Goal: Transaction & Acquisition: Book appointment/travel/reservation

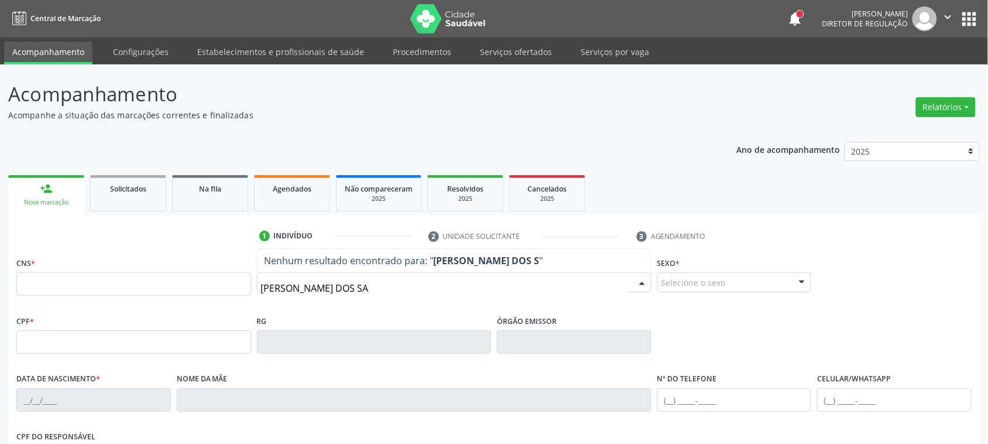
type input "[PERSON_NAME] DOS SAN"
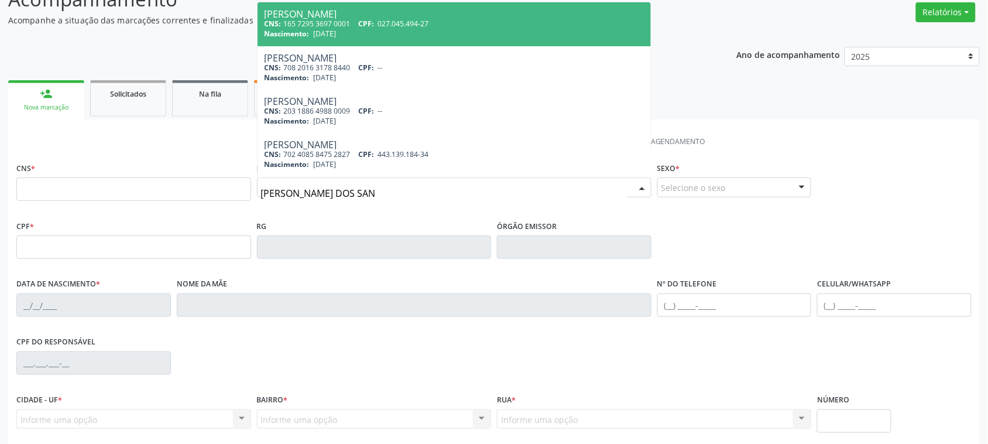
scroll to position [73, 0]
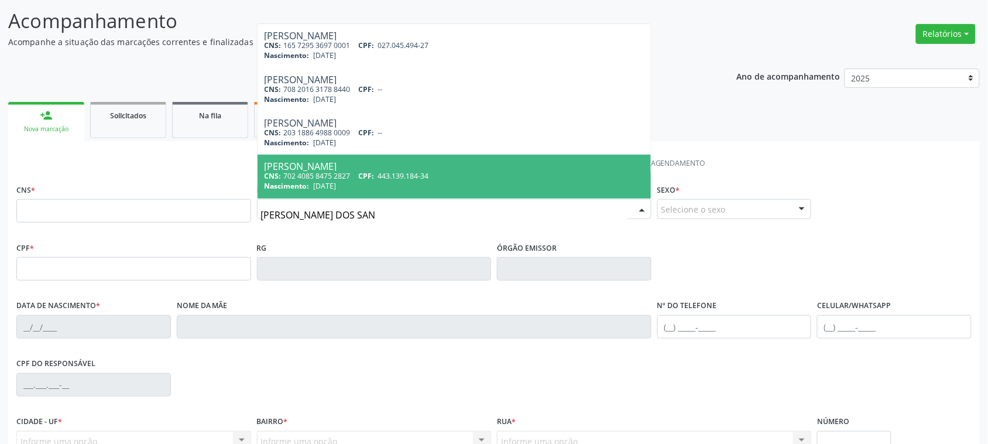
click at [386, 171] on span "443.139.184-34" at bounding box center [403, 176] width 51 height 10
type input "702 4085 8475 2827"
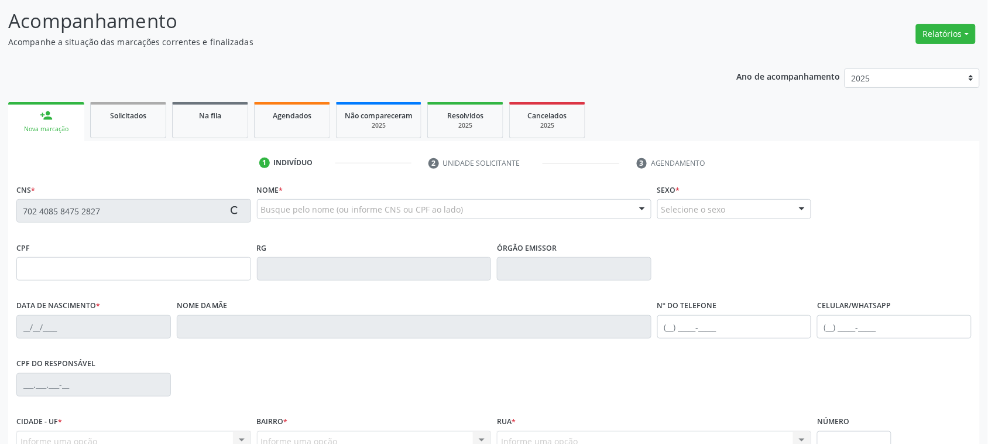
type input "443.139.184-34"
type input "[DATE]"
type input "Cicera [PERSON_NAME]"
type input "[PHONE_NUMBER]"
type input "550"
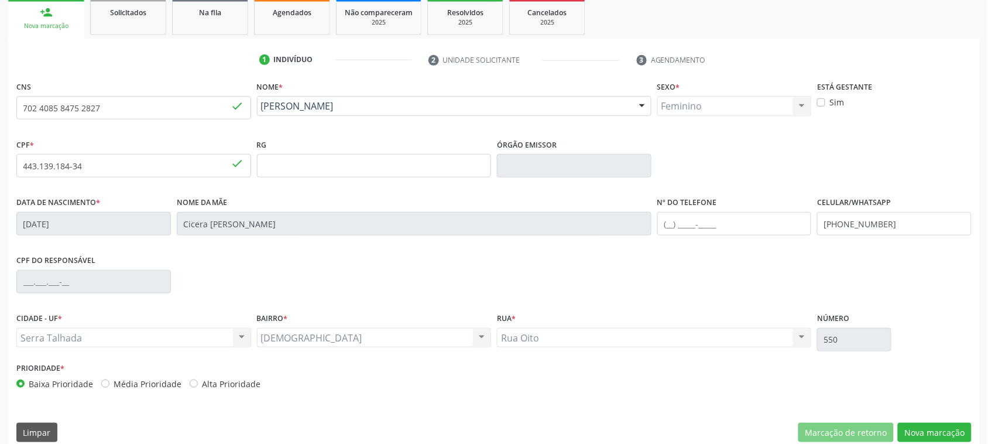
scroll to position [191, 0]
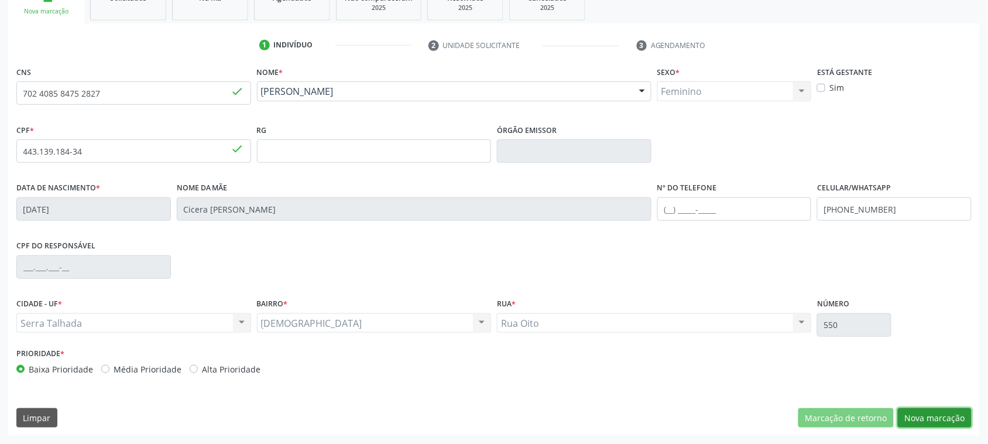
click at [949, 422] on button "Nova marcação" at bounding box center [935, 418] width 74 height 20
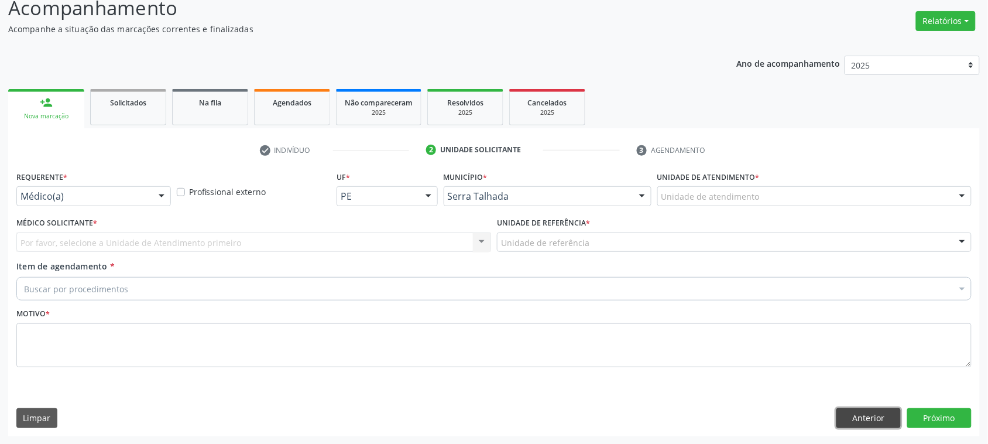
click at [879, 426] on button "Anterior" at bounding box center [868, 418] width 64 height 20
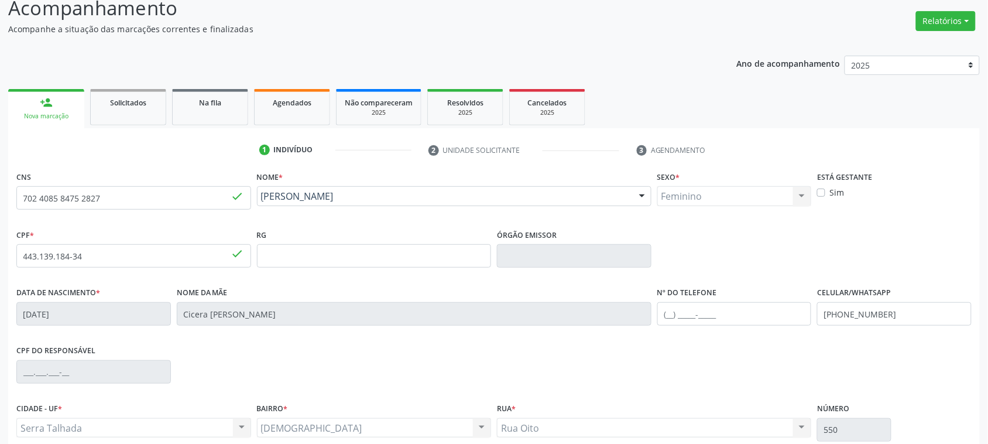
click at [859, 325] on fieldset "Celular/WhatsApp [PHONE_NUMBER]" at bounding box center [894, 309] width 155 height 50
click at [850, 311] on input "[PHONE_NUMBER]" at bounding box center [894, 313] width 155 height 23
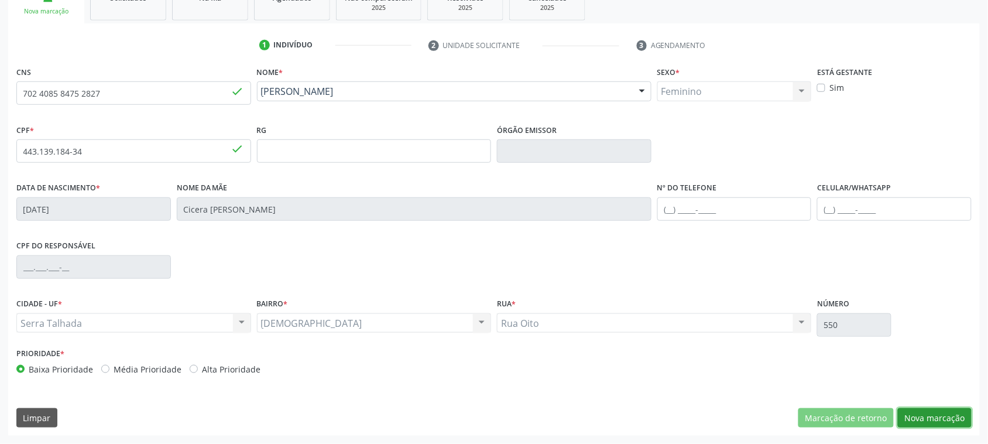
click at [941, 419] on button "Nova marcação" at bounding box center [935, 418] width 74 height 20
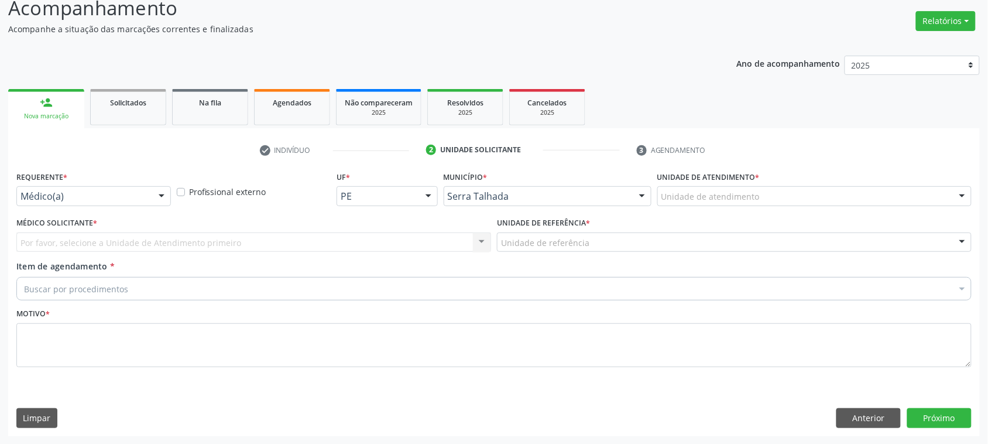
click at [87, 209] on div "Requerente * Médico(a) Médico(a) Enfermeiro(a) Paciente Nenhum resultado encont…" at bounding box center [93, 191] width 160 height 46
click at [91, 204] on div "Médico(a)" at bounding box center [93, 196] width 155 height 20
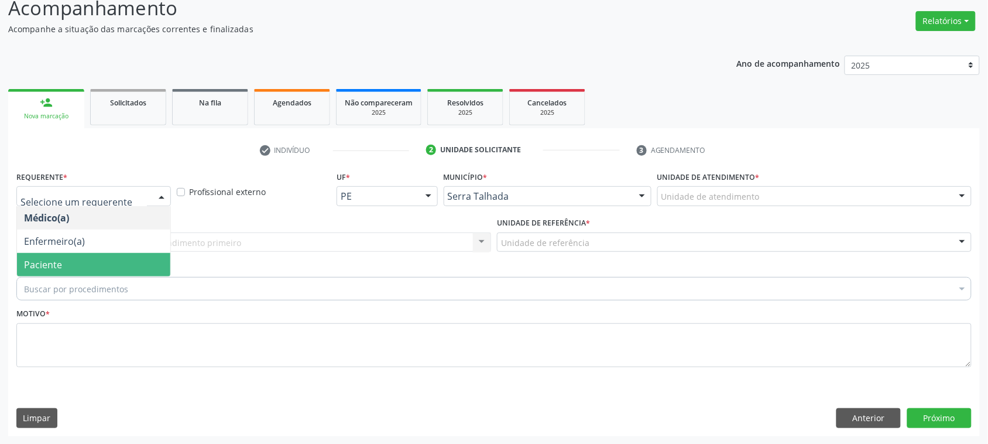
click at [73, 259] on span "Paciente" at bounding box center [93, 264] width 153 height 23
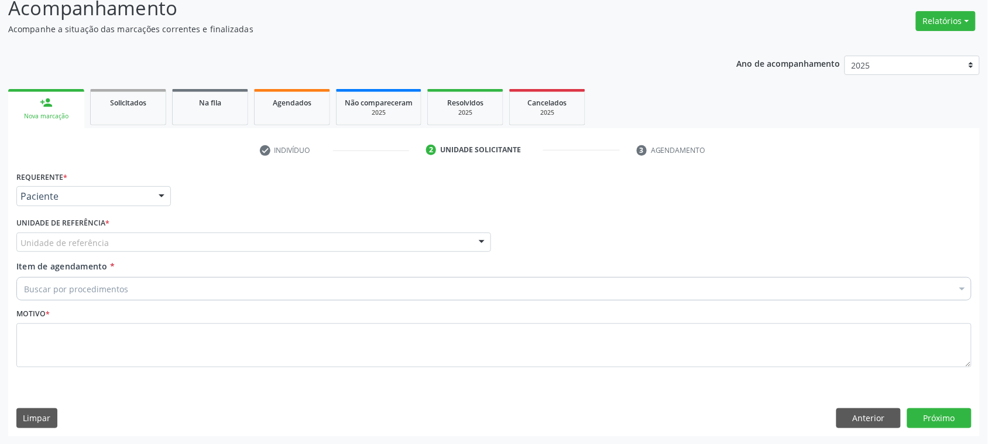
click at [68, 230] on label "Unidade de referência *" at bounding box center [62, 223] width 93 height 18
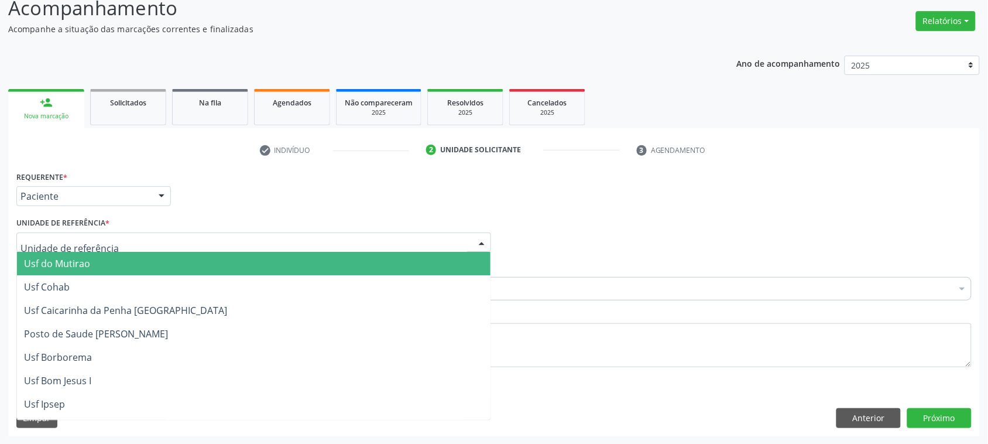
click at [71, 232] on div at bounding box center [253, 242] width 475 height 20
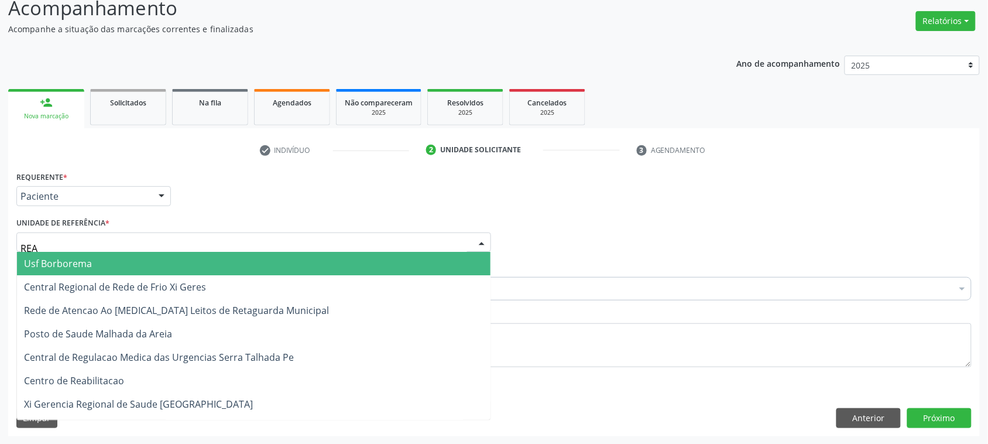
type input "REAB"
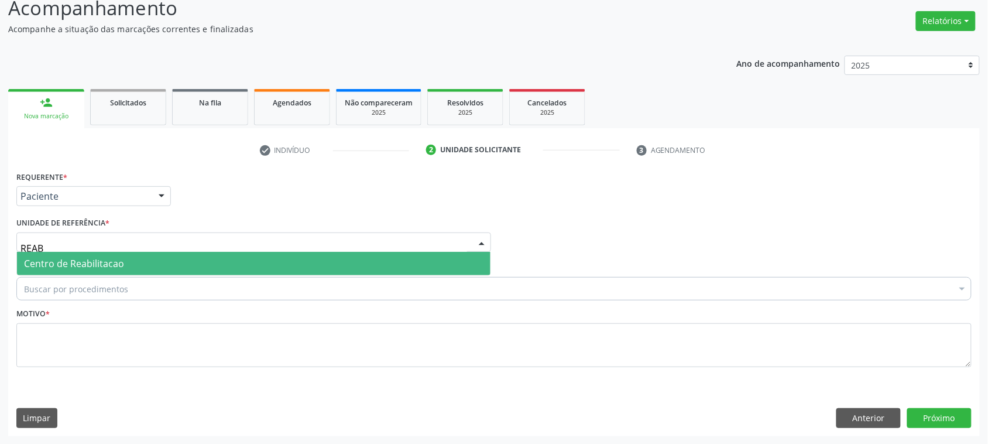
click at [56, 267] on span "Centro de Reabilitacao" at bounding box center [74, 263] width 100 height 13
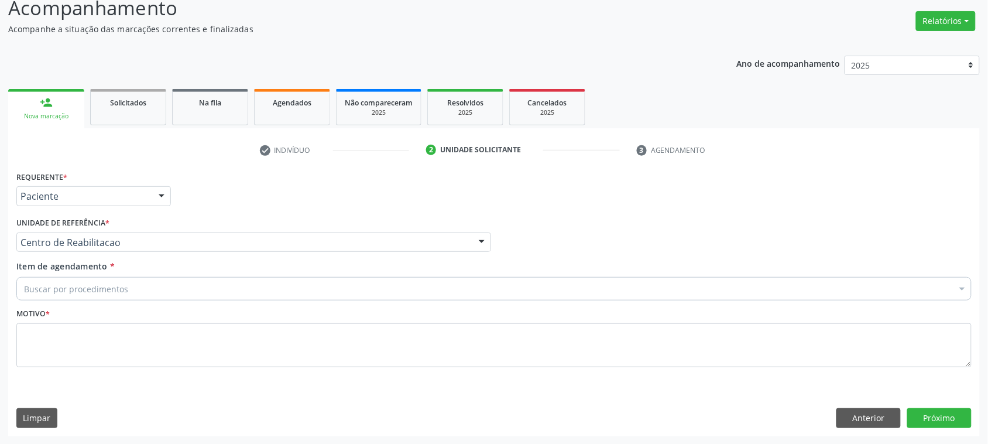
click at [62, 303] on div "Item de agendamento * Buscar por procedimentos Selecionar todos 0304070076 - .Q…" at bounding box center [493, 282] width 961 height 45
click at [62, 294] on div "Buscar por procedimentos" at bounding box center [493, 288] width 955 height 23
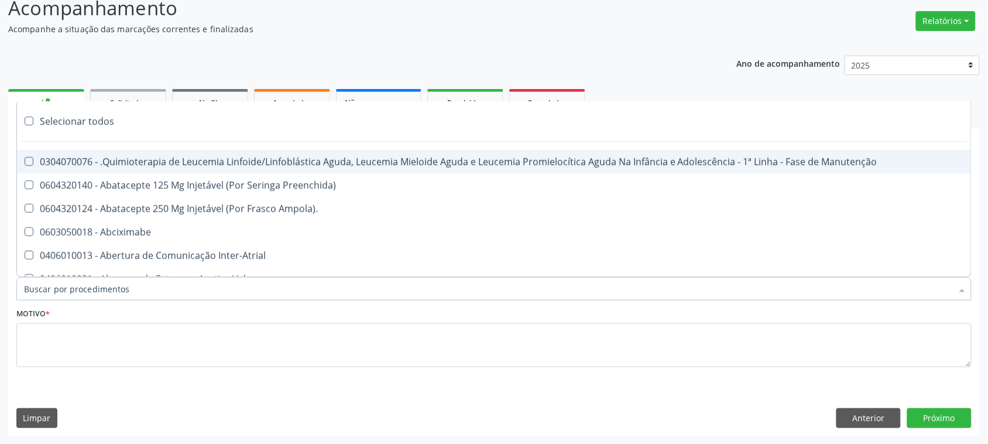
click at [61, 284] on input "Item de agendamento *" at bounding box center [488, 288] width 928 height 23
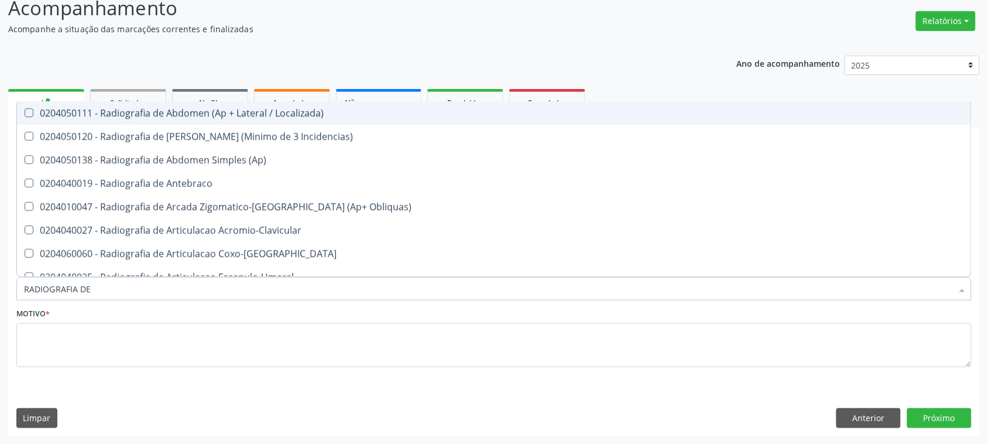
type input "RADIOGRAFIA DE J"
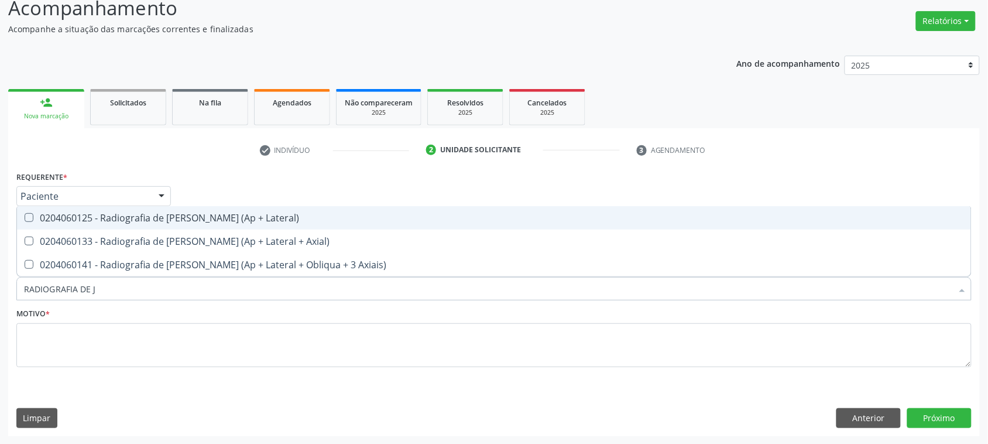
click at [196, 221] on div "0204060125 - Radiografia de [PERSON_NAME] (Ap + Lateral)" at bounding box center [494, 217] width 940 height 9
checkbox Lateral\) "true"
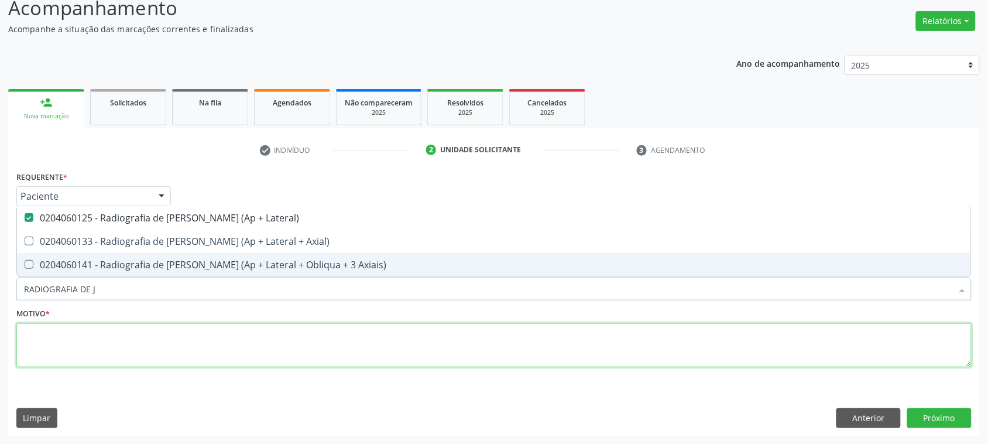
click at [87, 335] on textarea at bounding box center [493, 345] width 955 height 44
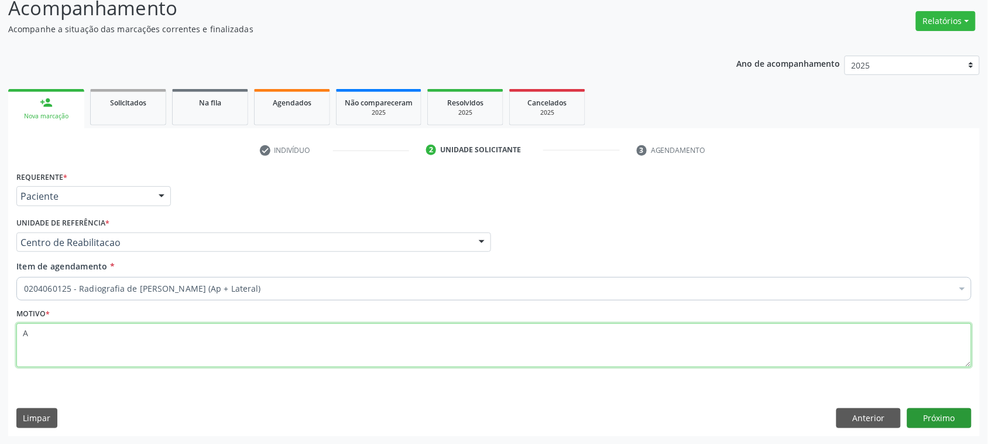
type textarea "A"
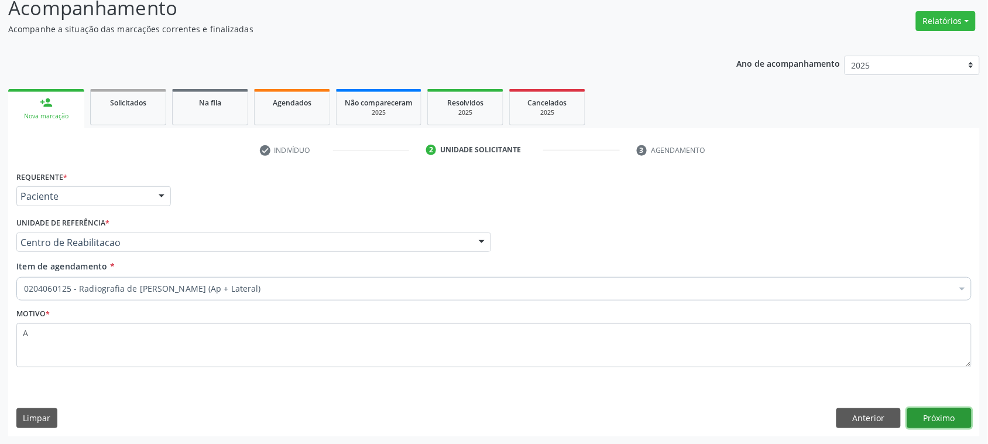
click at [937, 422] on button "Próximo" at bounding box center [939, 418] width 64 height 20
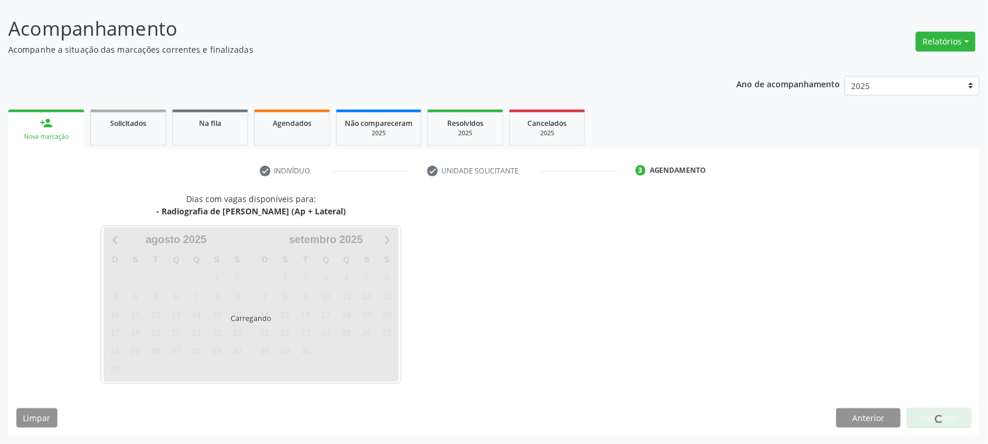
scroll to position [66, 0]
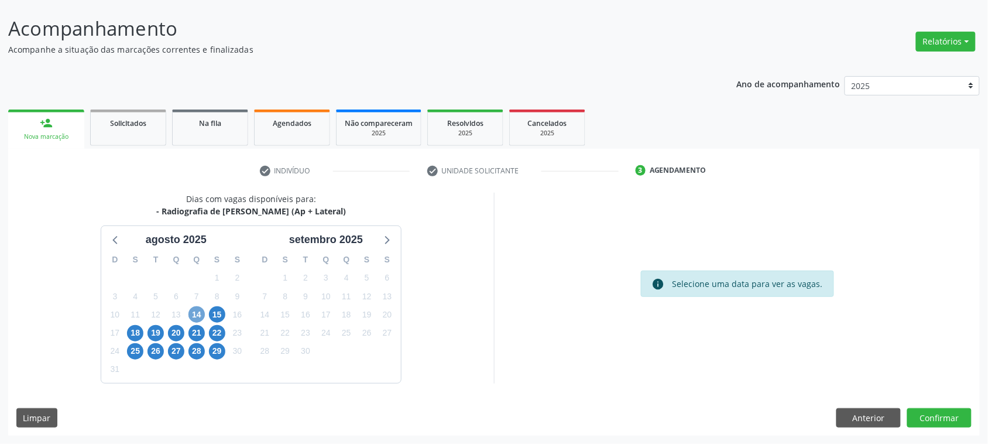
click at [203, 317] on span "14" at bounding box center [196, 314] width 16 height 16
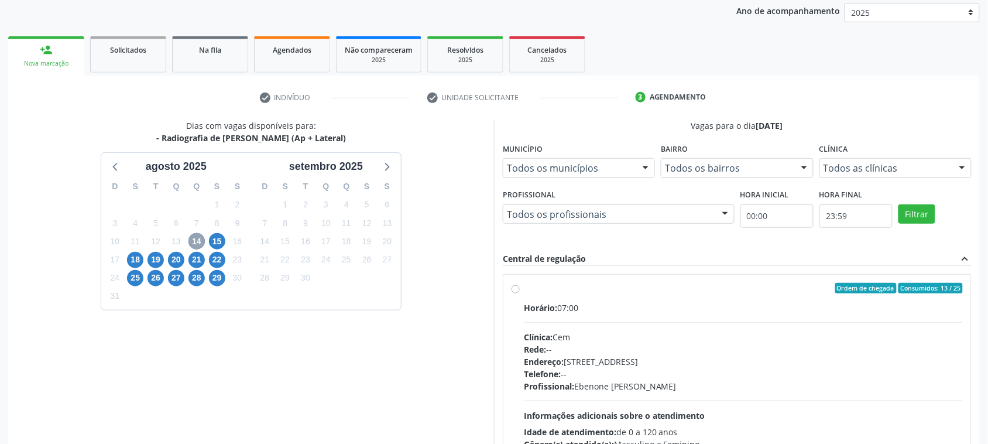
scroll to position [212, 0]
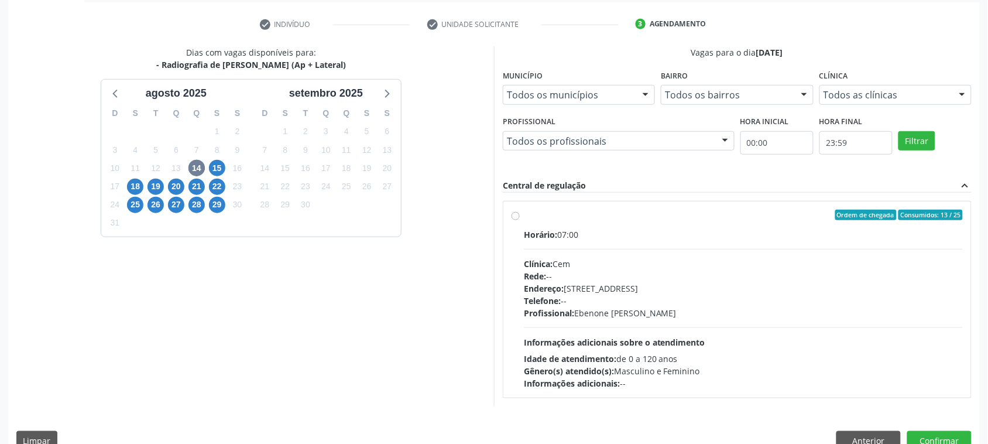
click at [668, 249] on div "Horário: 07:00 Clínica: Cem Rede: -- Endereço: [STREET_ADDRESS] Telefone: -- Pr…" at bounding box center [743, 308] width 439 height 161
radio input "true"
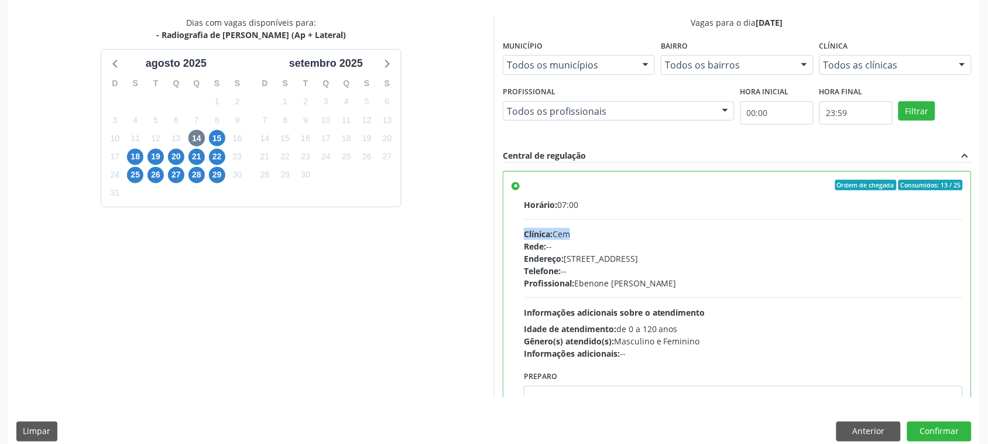
scroll to position [255, 0]
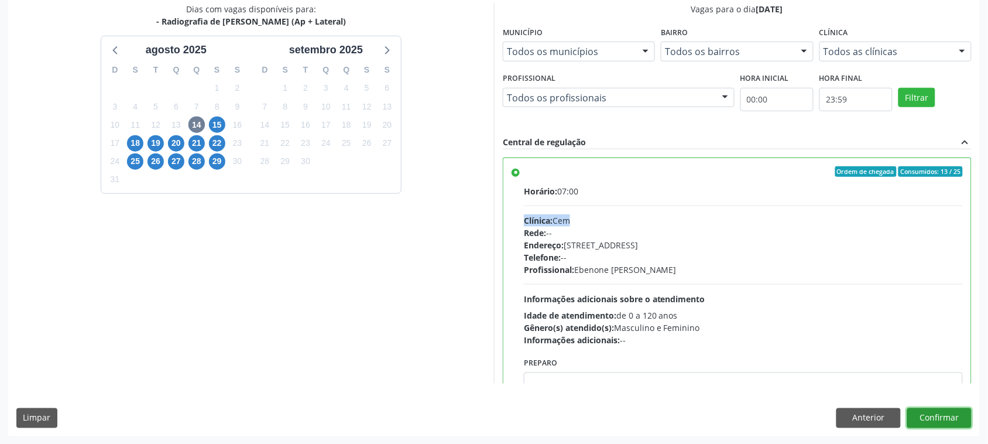
click at [968, 411] on button "Confirmar" at bounding box center [939, 418] width 64 height 20
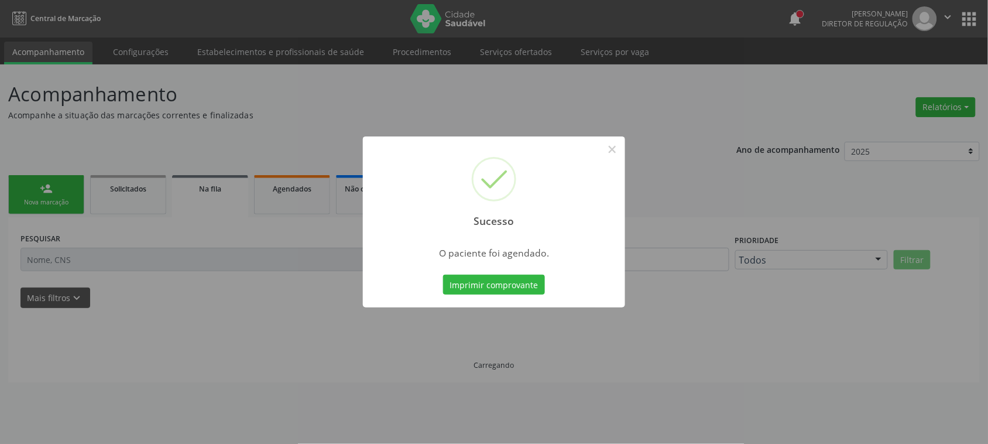
scroll to position [0, 0]
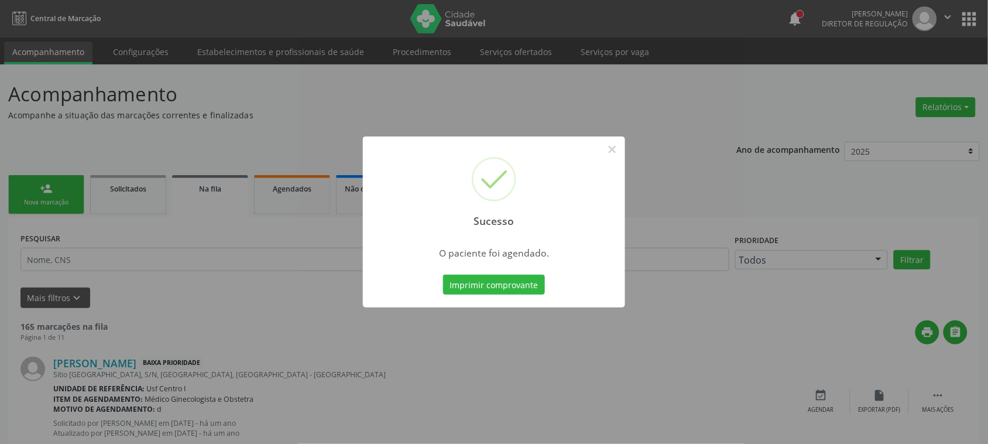
click at [468, 302] on div "Sucesso × O paciente foi agendado. Imprimir comprovante Cancel" at bounding box center [494, 221] width 262 height 171
click at [469, 275] on button "Imprimir comprovante" at bounding box center [494, 285] width 102 height 20
